Goal: Find specific page/section: Find specific page/section

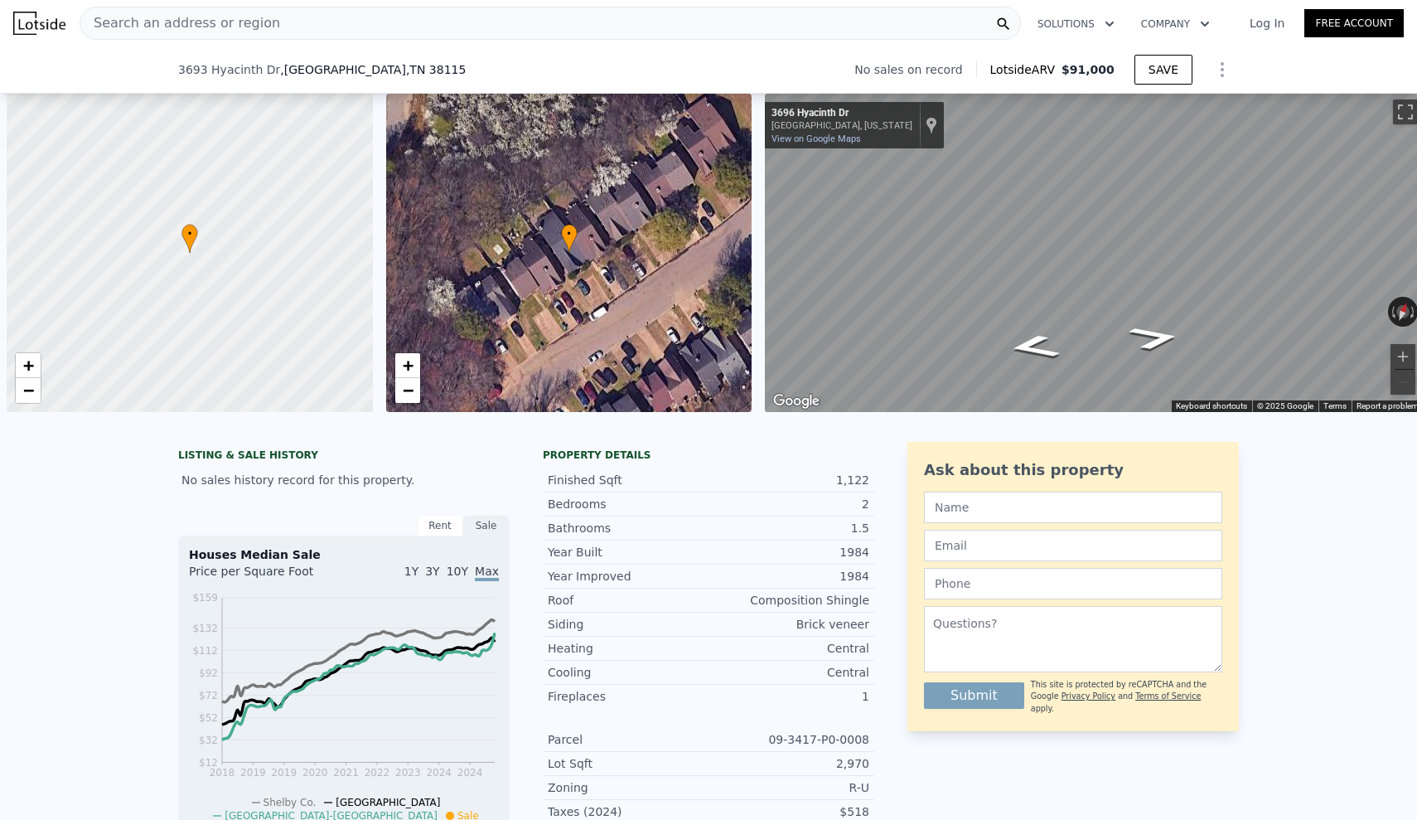
scroll to position [0, 7]
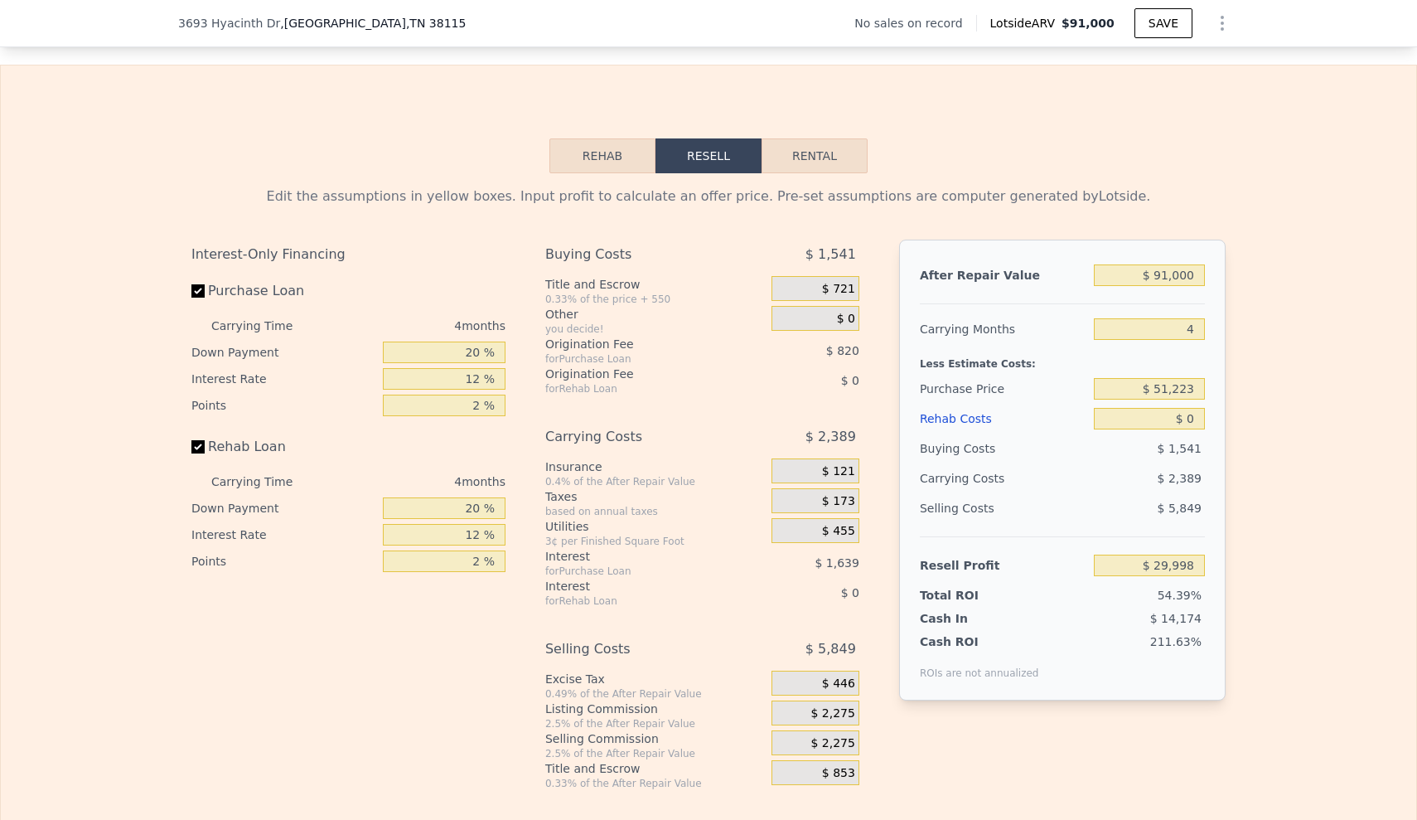
click at [404, 12] on div "[STREET_ADDRESS] No sales on record Lotside ARV $91,000 SAVE" at bounding box center [708, 23] width 1061 height 46
click at [402, 18] on div "[STREET_ADDRESS]" at bounding box center [328, 23] width 301 height 17
click at [406, 22] on span ", TN 38115" at bounding box center [436, 23] width 60 height 13
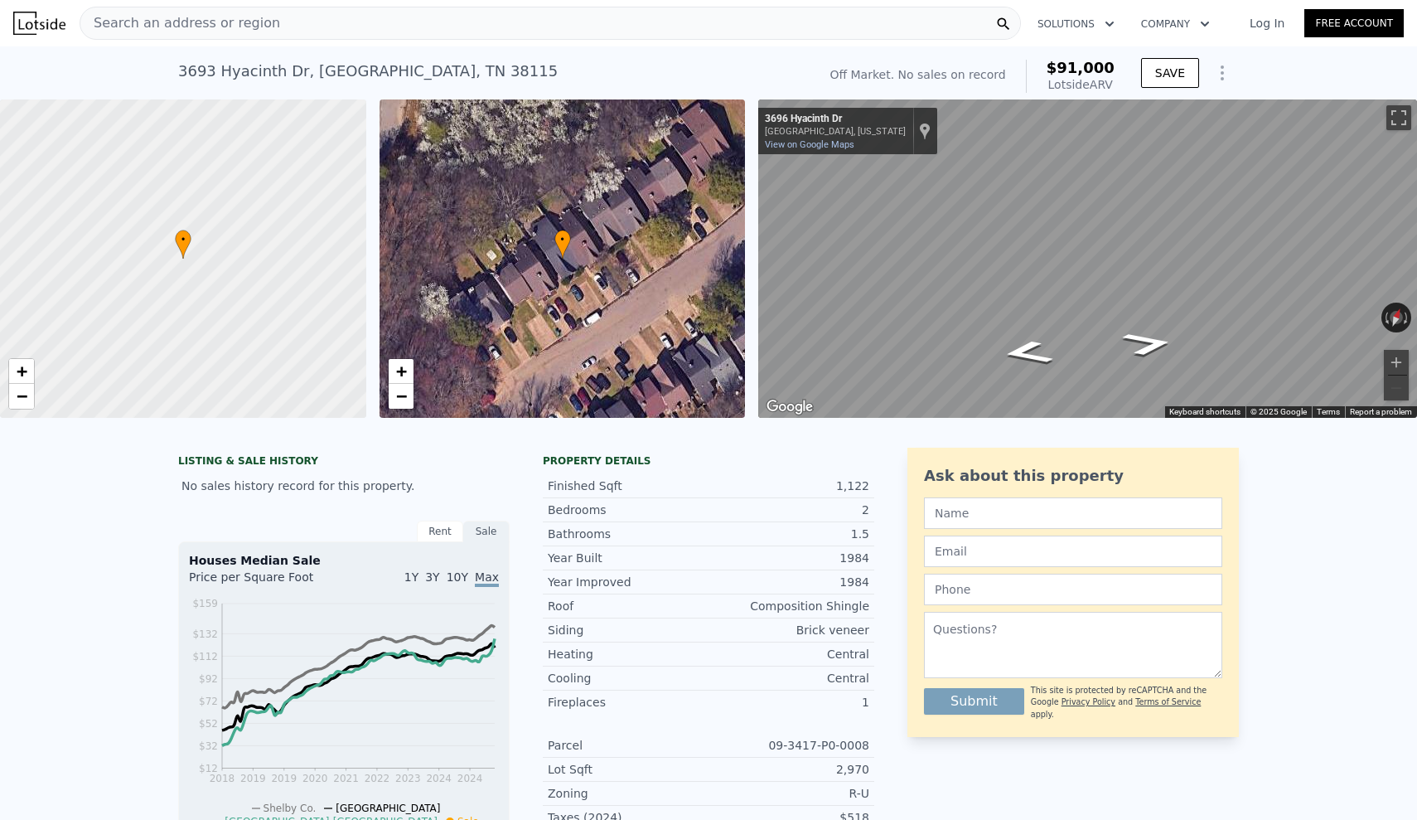
scroll to position [0, 0]
click at [408, 20] on div "Search an address or region" at bounding box center [551, 23] width 942 height 33
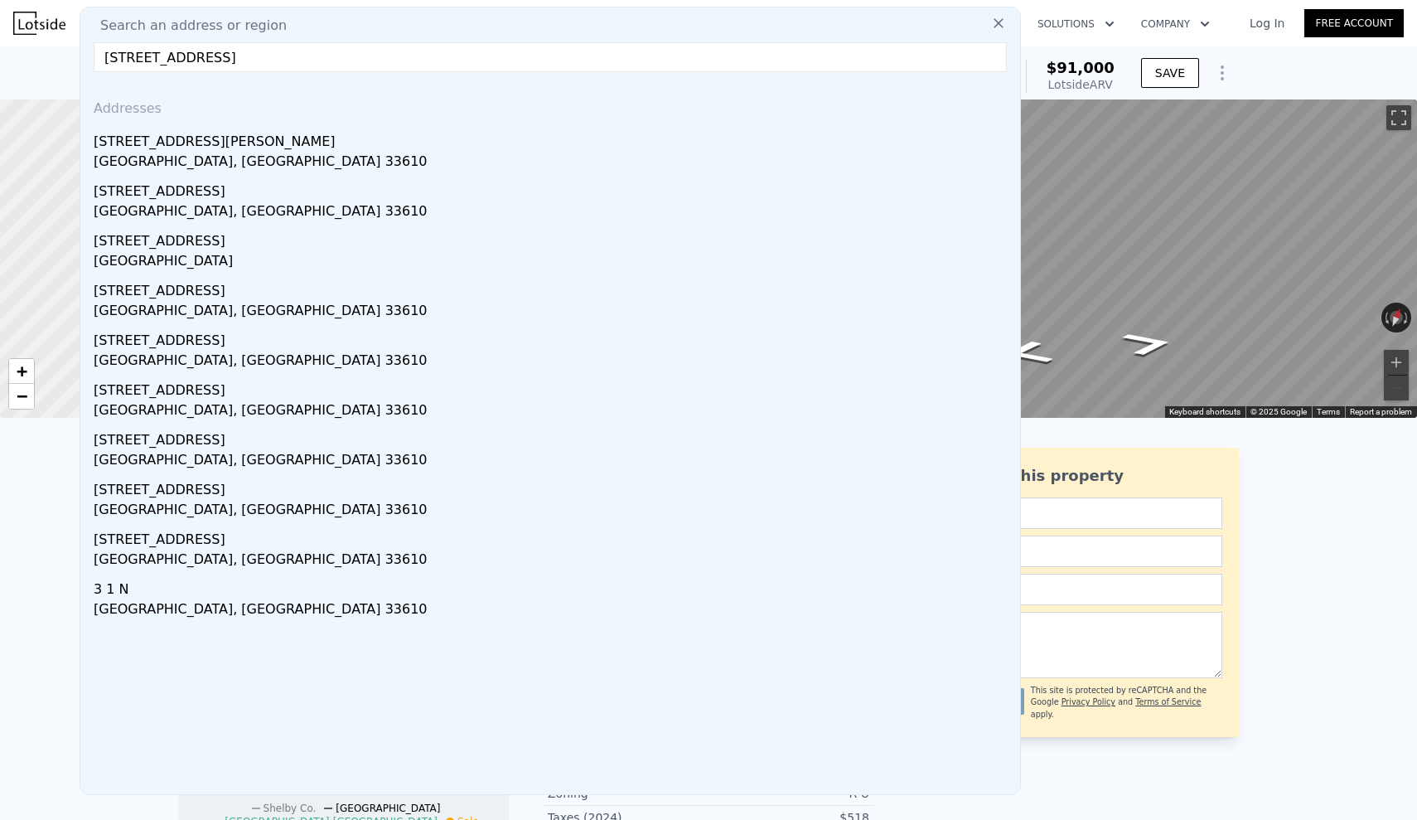
click at [961, 59] on input "[STREET_ADDRESS]" at bounding box center [550, 57] width 913 height 30
paste input "[STREET_ADDRESS]"
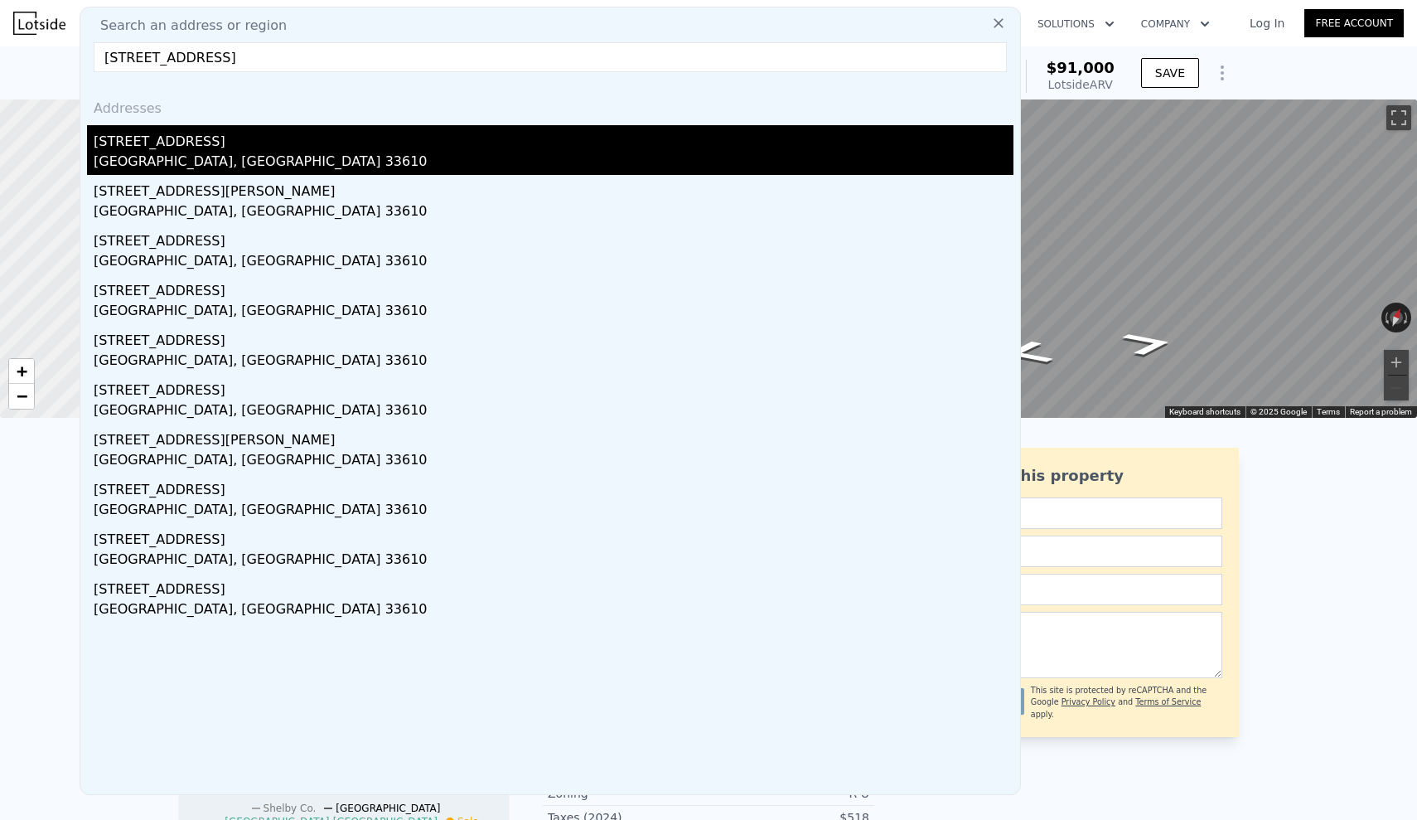
type input "[STREET_ADDRESS]"
click at [200, 134] on div "[STREET_ADDRESS]" at bounding box center [554, 138] width 920 height 27
